Goal: Task Accomplishment & Management: Use online tool/utility

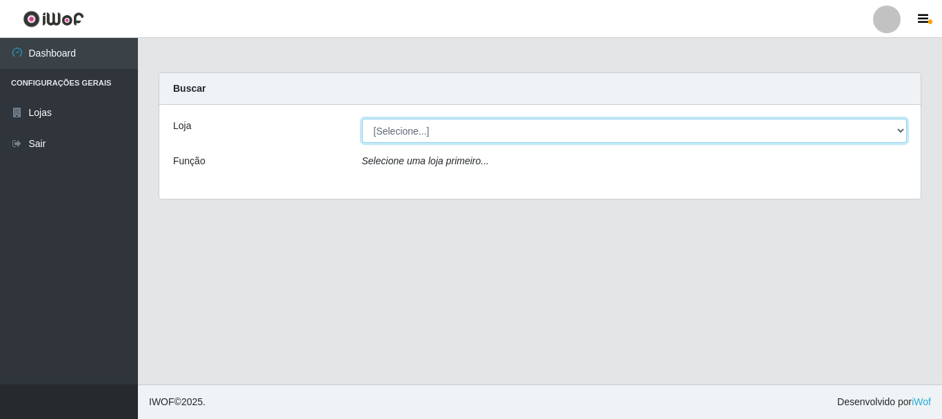
click at [900, 125] on select "[Selecione...] [GEOGRAPHIC_DATA] [GEOGRAPHIC_DATA]" at bounding box center [634, 131] width 545 height 24
select select "64"
click at [362, 119] on select "[Selecione...] [GEOGRAPHIC_DATA] [GEOGRAPHIC_DATA]" at bounding box center [634, 131] width 545 height 24
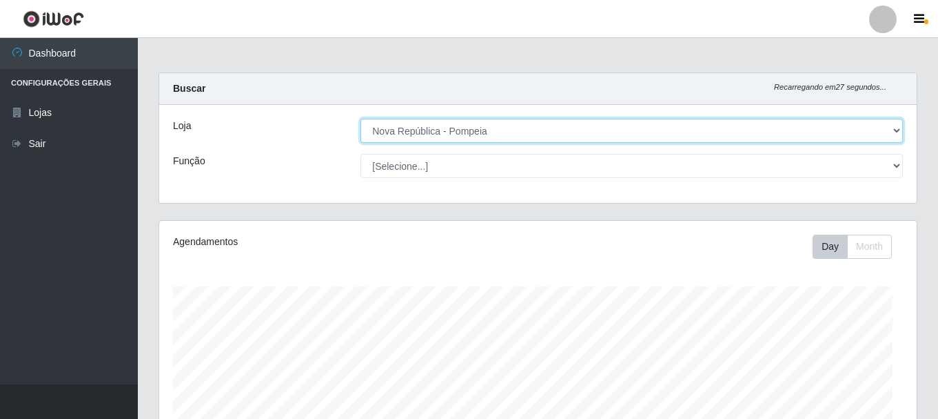
scroll to position [286, 758]
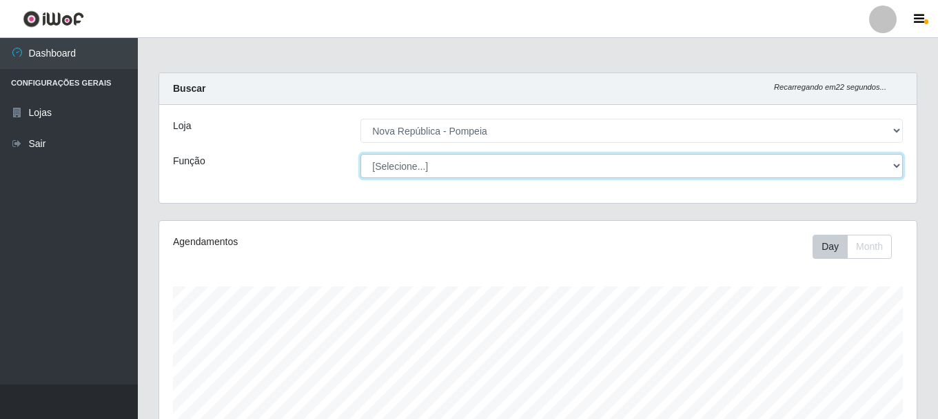
click at [896, 165] on select "[Selecione...] Balconista Operador de Caixa Recepcionista Repositor" at bounding box center [632, 166] width 543 height 24
select select "22"
click at [361, 154] on select "[Selecione...] Balconista Operador de Caixa Recepcionista Repositor" at bounding box center [632, 166] width 543 height 24
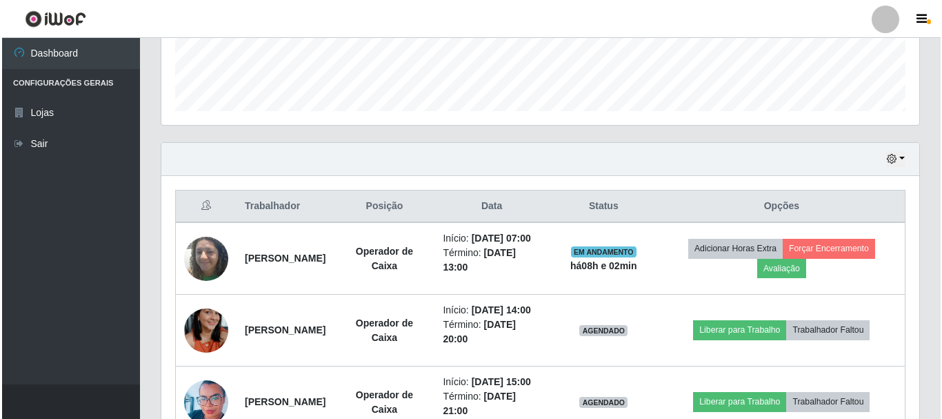
scroll to position [483, 0]
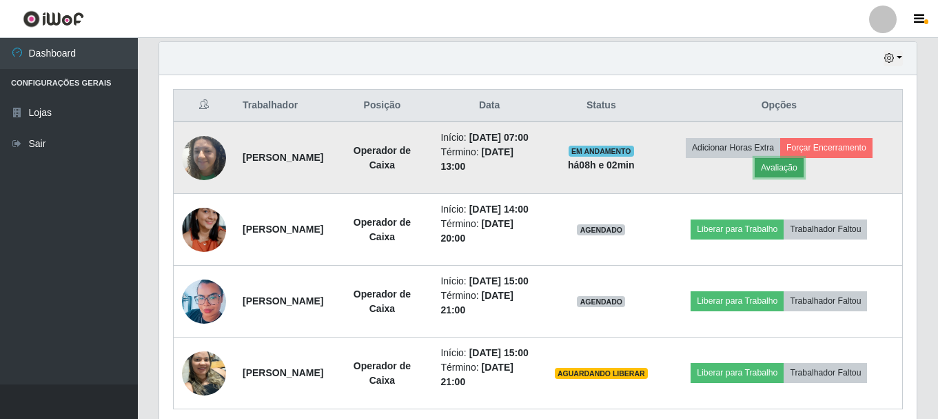
click at [791, 177] on button "Avaliação" at bounding box center [779, 167] width 49 height 19
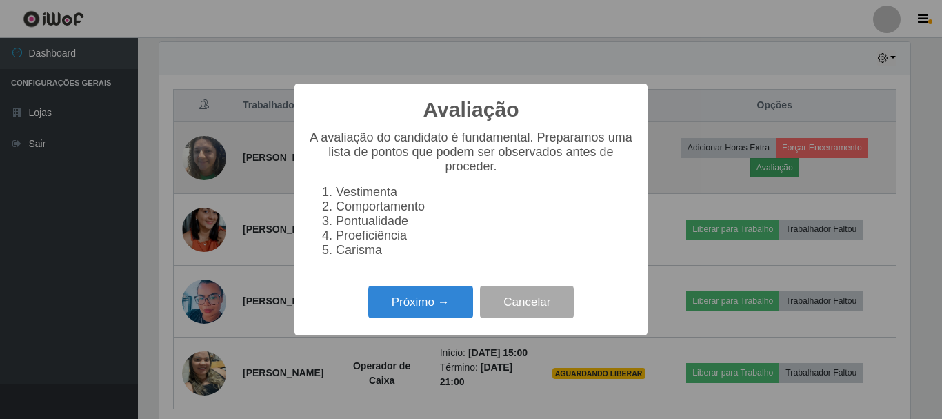
scroll to position [286, 751]
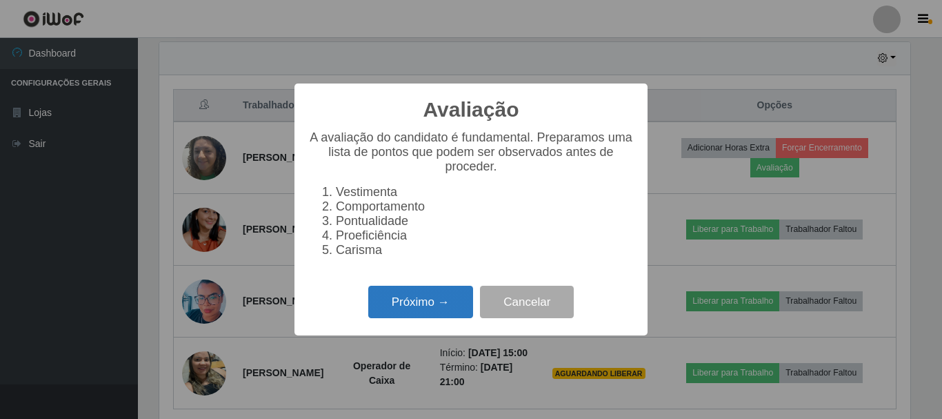
click at [388, 314] on button "Próximo →" at bounding box center [420, 301] width 105 height 32
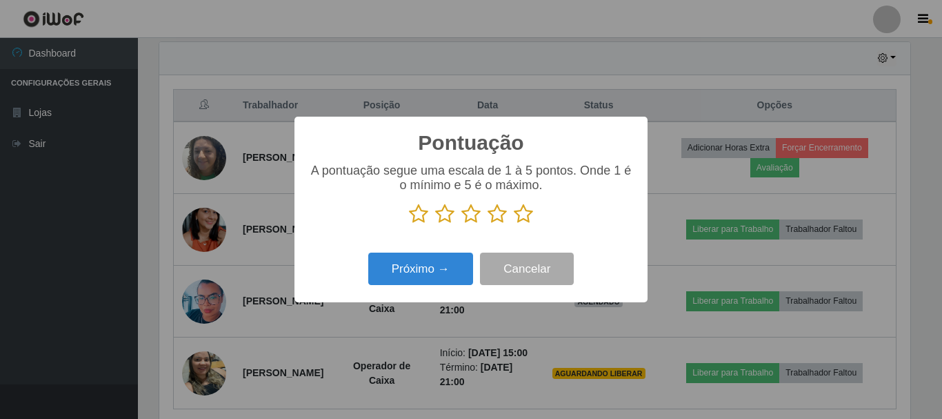
scroll to position [689248, 688783]
click at [521, 219] on icon at bounding box center [523, 213] width 19 height 21
click at [514, 224] on input "radio" at bounding box center [514, 224] width 0 height 0
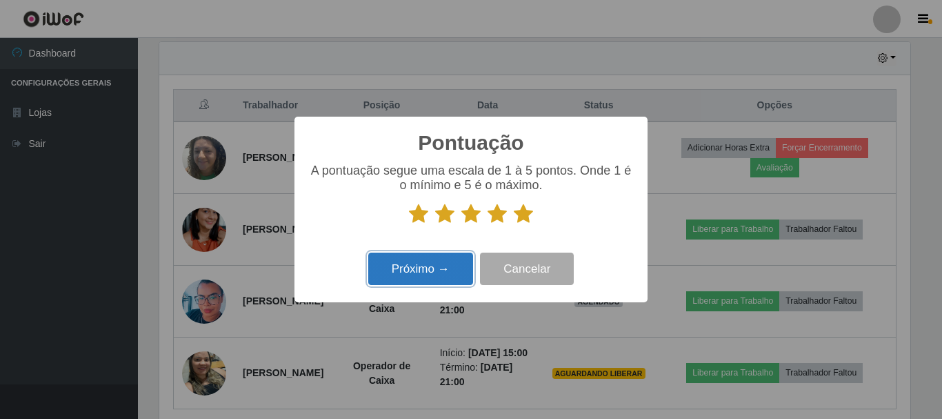
click at [435, 272] on button "Próximo →" at bounding box center [420, 268] width 105 height 32
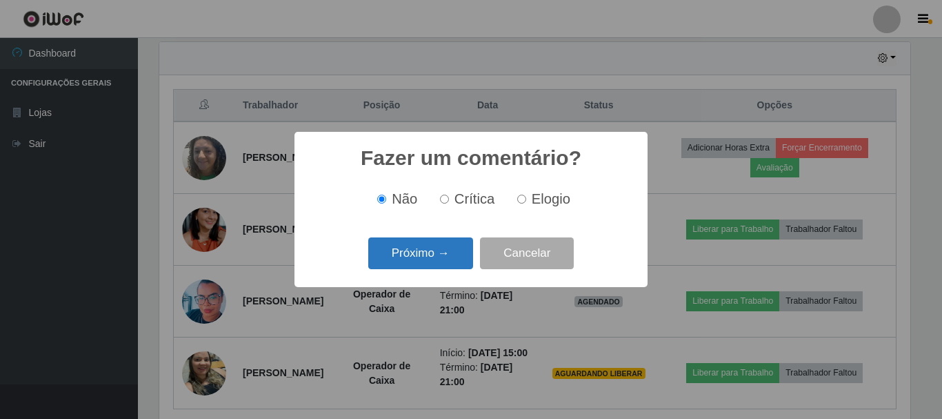
click at [450, 255] on button "Próximo →" at bounding box center [420, 253] width 105 height 32
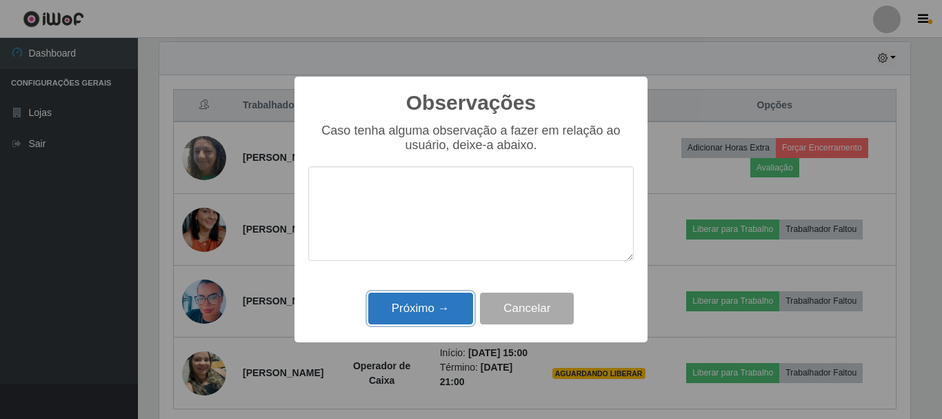
click at [425, 313] on button "Próximo →" at bounding box center [420, 308] width 105 height 32
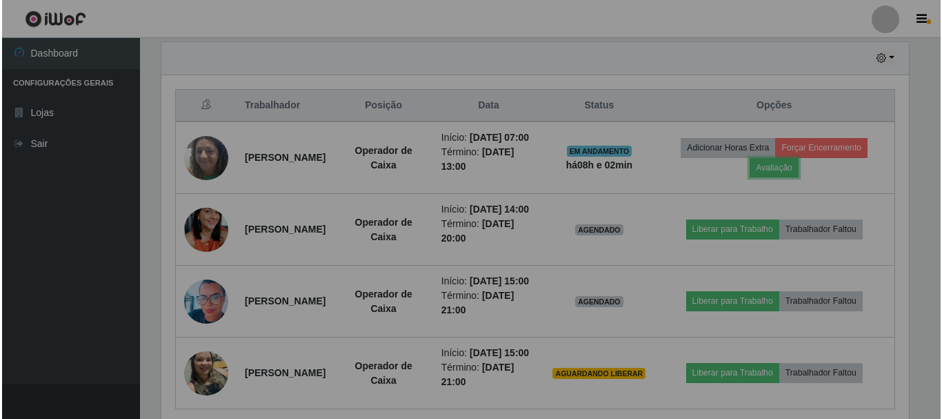
scroll to position [286, 758]
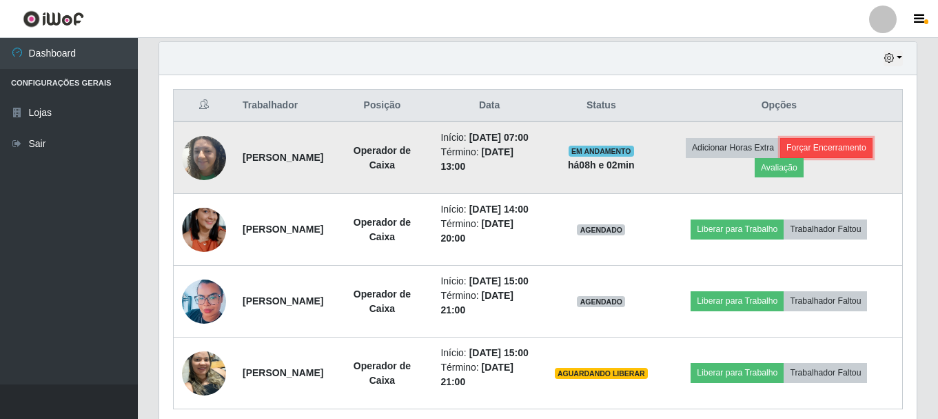
click at [846, 154] on button "Forçar Encerramento" at bounding box center [827, 147] width 92 height 19
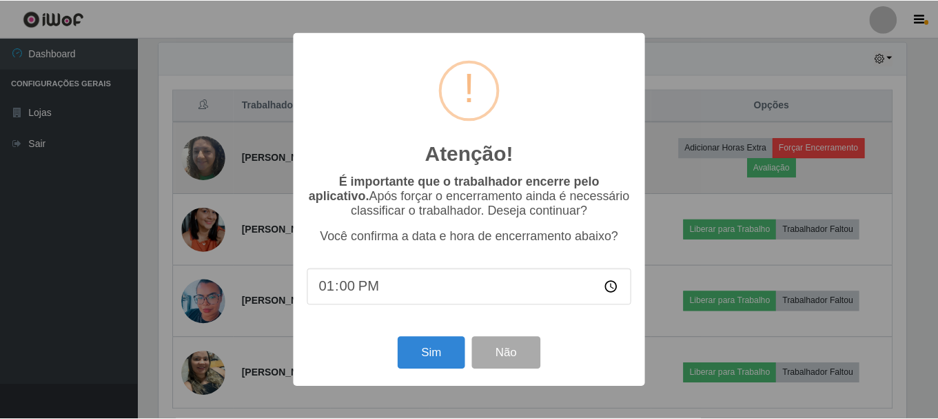
scroll to position [286, 751]
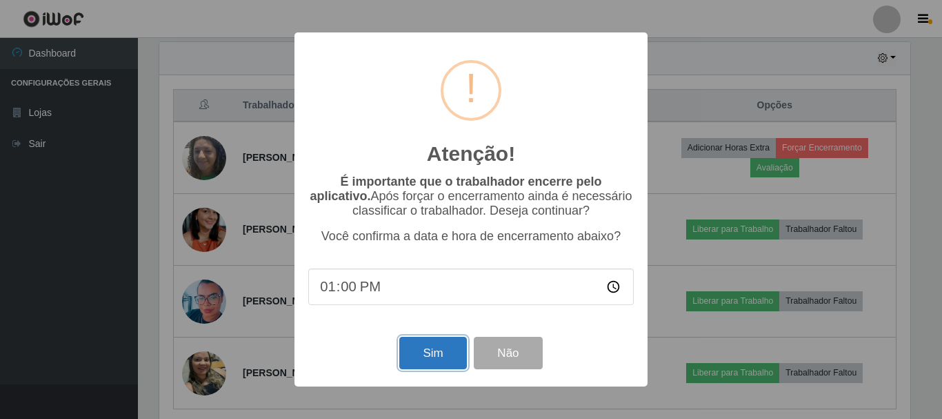
click at [430, 360] on button "Sim" at bounding box center [432, 352] width 67 height 32
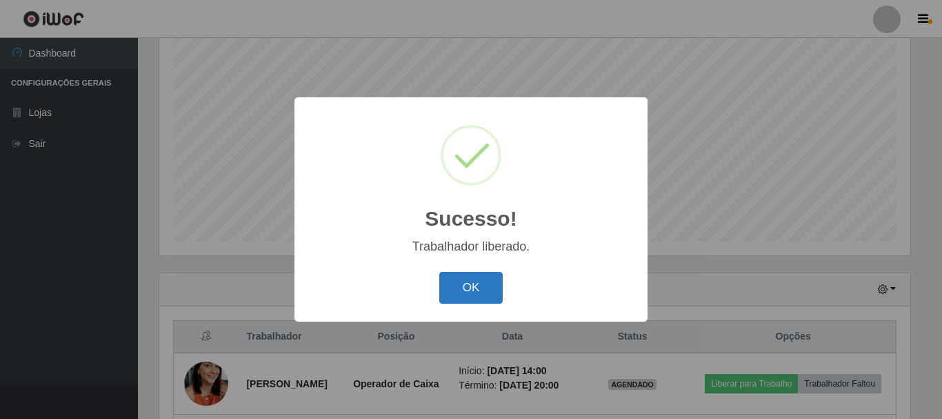
click at [480, 288] on button "OK" at bounding box center [471, 288] width 64 height 32
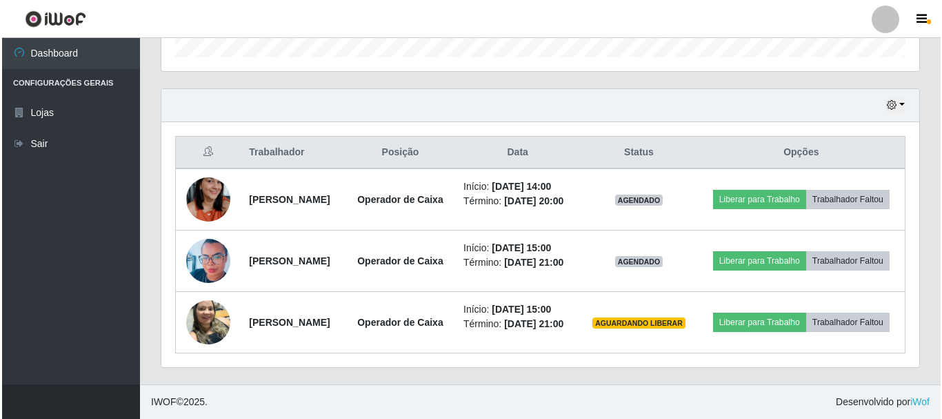
scroll to position [467, 0]
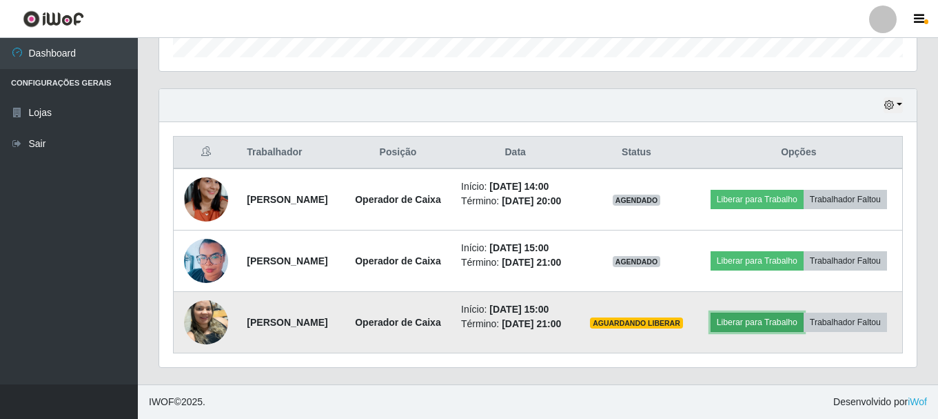
click at [804, 312] on button "Liberar para Trabalho" at bounding box center [757, 321] width 93 height 19
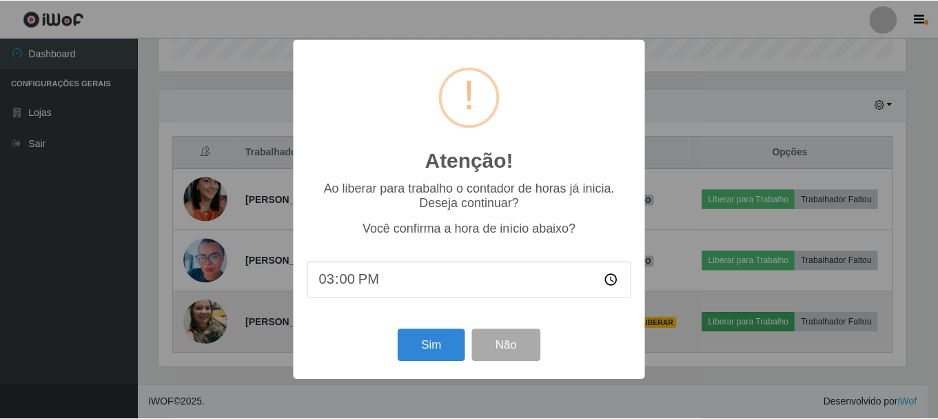
scroll to position [286, 751]
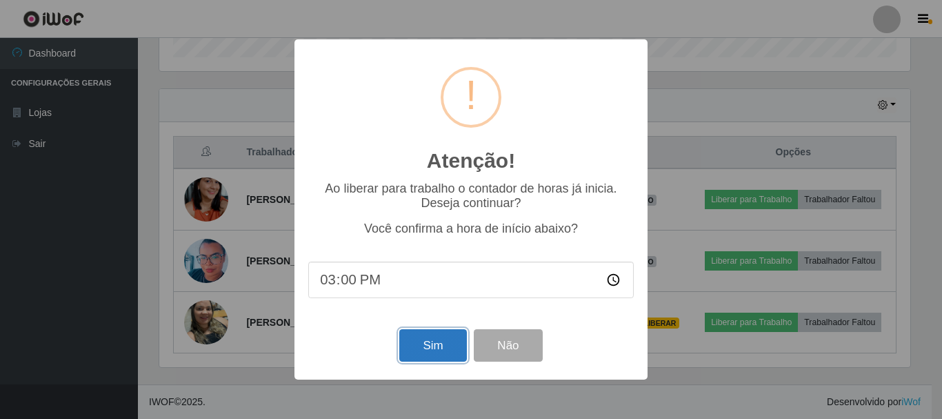
click at [451, 352] on button "Sim" at bounding box center [432, 345] width 67 height 32
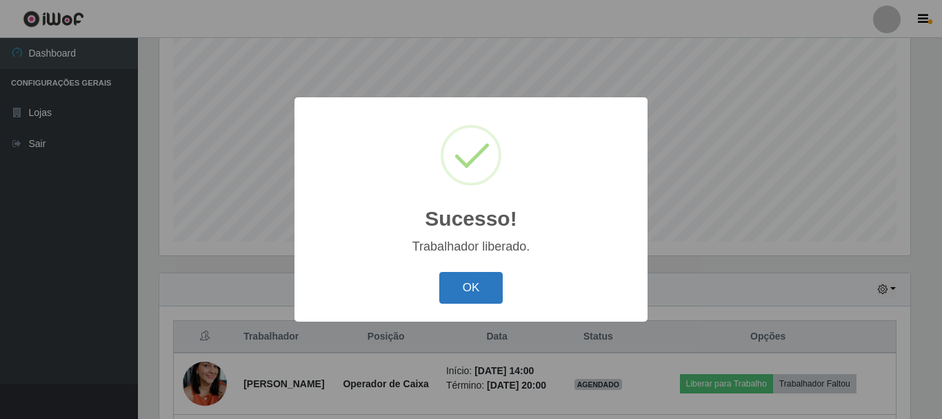
click at [484, 300] on button "OK" at bounding box center [471, 288] width 64 height 32
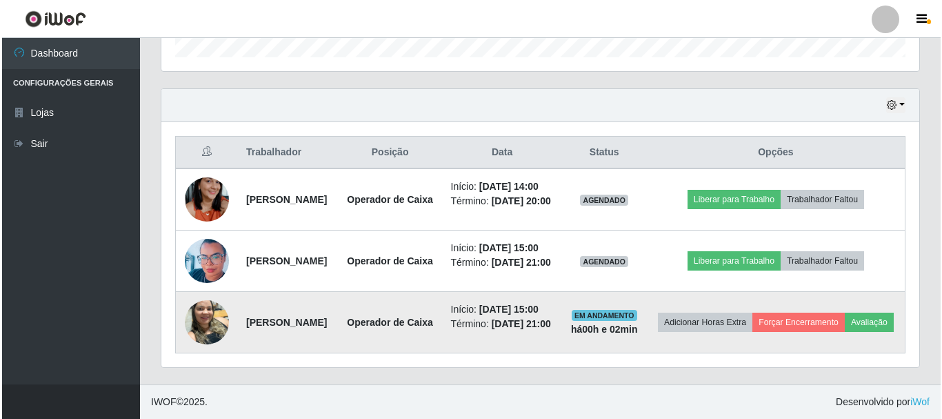
scroll to position [459, 0]
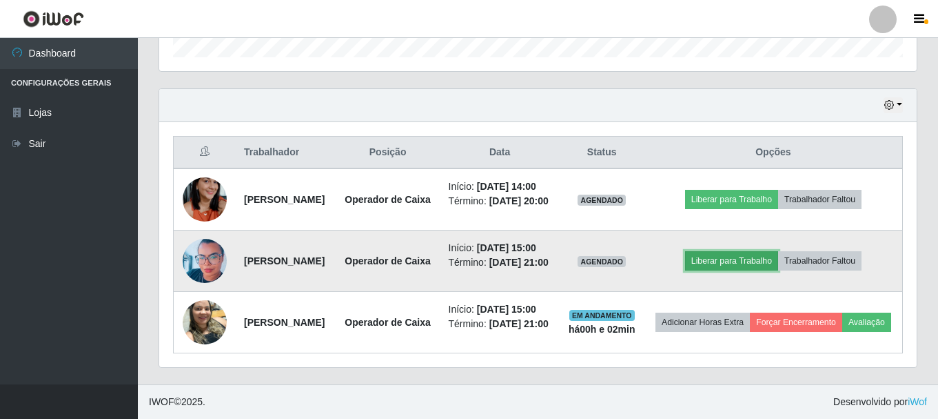
click at [723, 270] on button "Liberar para Trabalho" at bounding box center [731, 260] width 93 height 19
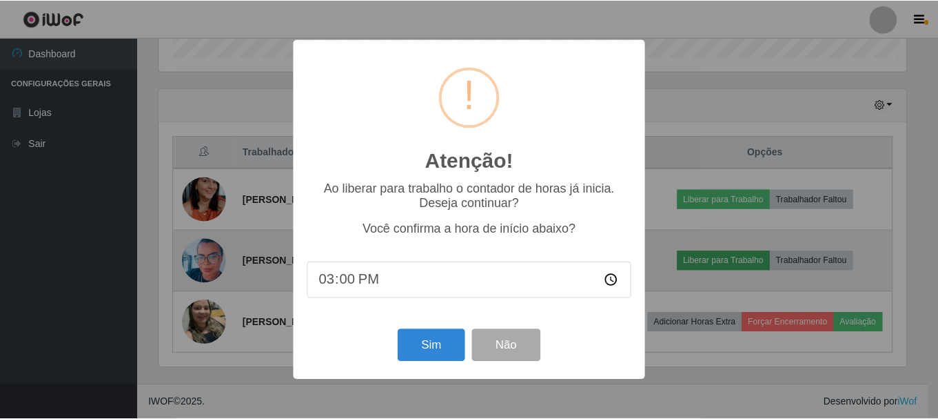
scroll to position [286, 751]
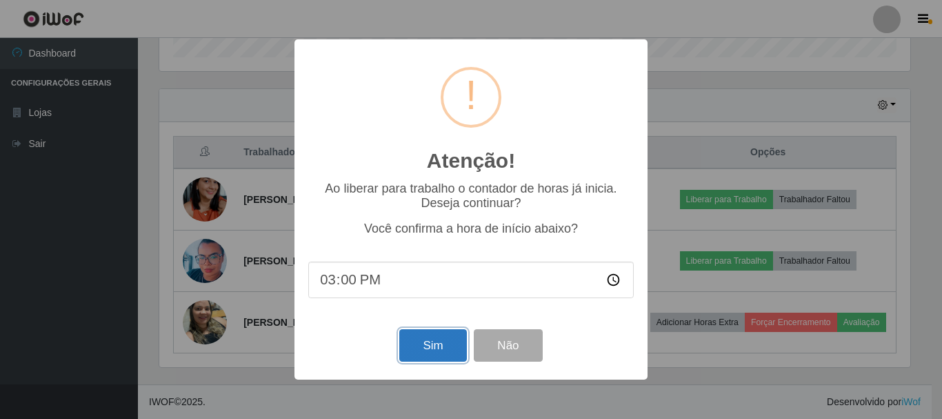
click at [420, 354] on button "Sim" at bounding box center [432, 345] width 67 height 32
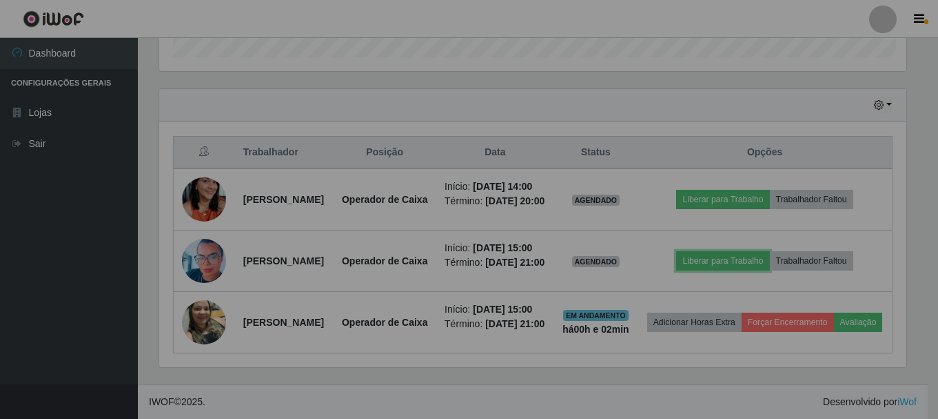
scroll to position [0, 0]
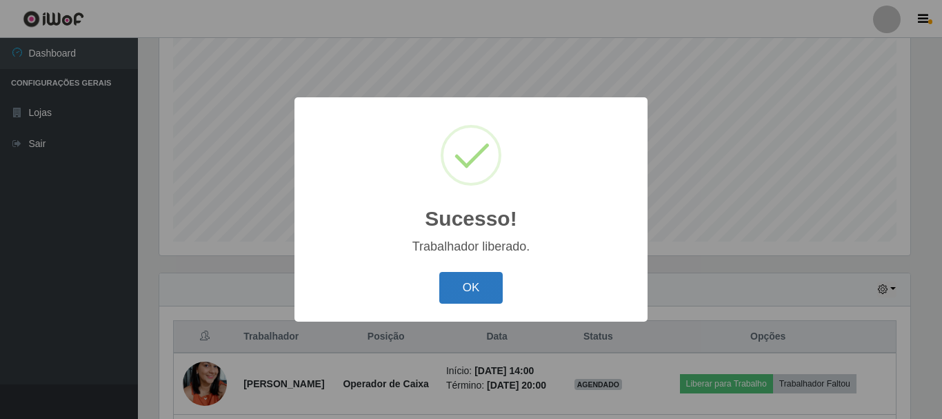
click at [493, 289] on button "OK" at bounding box center [471, 288] width 64 height 32
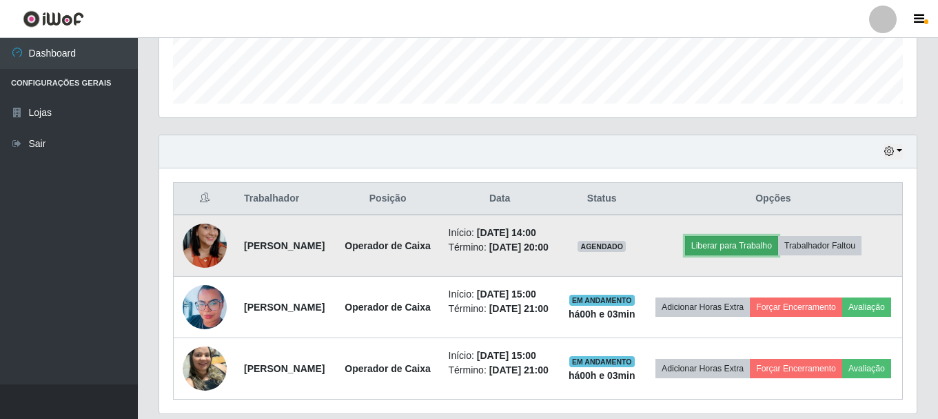
click at [747, 255] on button "Liberar para Trabalho" at bounding box center [731, 245] width 93 height 19
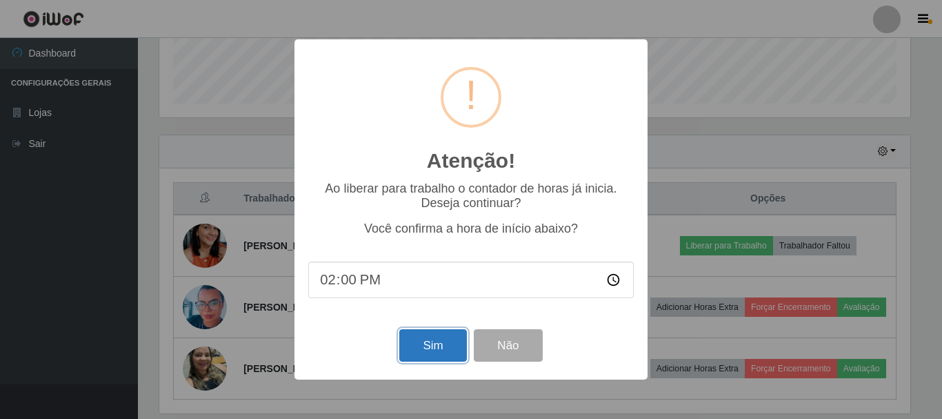
click at [432, 354] on button "Sim" at bounding box center [432, 345] width 67 height 32
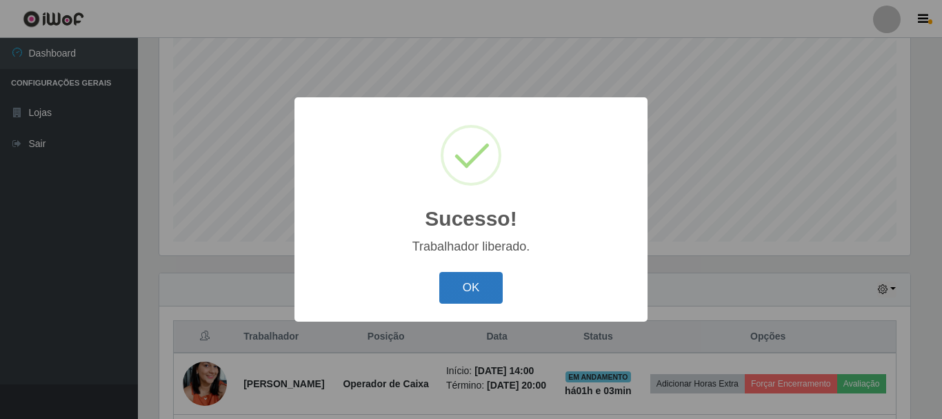
click at [479, 289] on button "OK" at bounding box center [471, 288] width 64 height 32
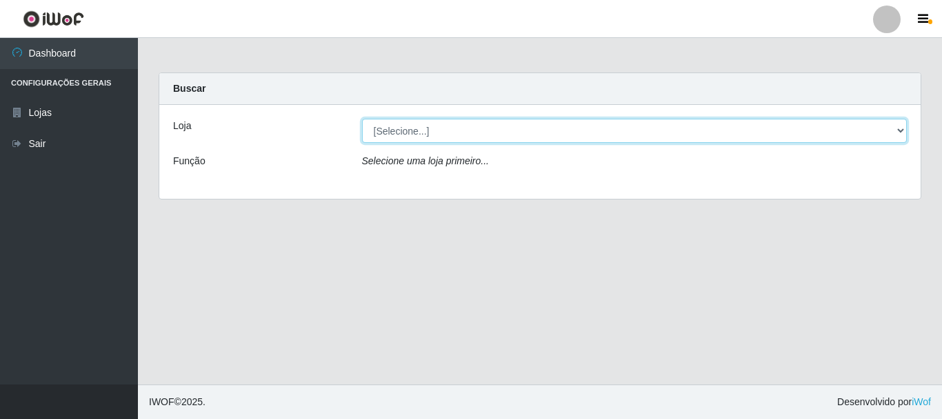
drag, startPoint x: 438, startPoint y: 123, endPoint x: 439, endPoint y: 138, distance: 14.5
click at [438, 123] on select "[Selecione...] [GEOGRAPHIC_DATA] [GEOGRAPHIC_DATA]" at bounding box center [634, 131] width 545 height 24
select select "64"
click at [362, 119] on select "[Selecione...] [GEOGRAPHIC_DATA] [GEOGRAPHIC_DATA]" at bounding box center [634, 131] width 545 height 24
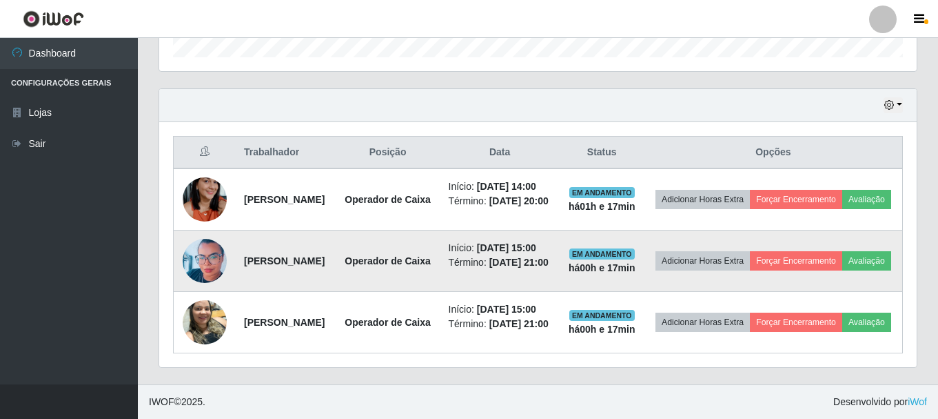
scroll to position [303, 0]
